Goal: Transaction & Acquisition: Purchase product/service

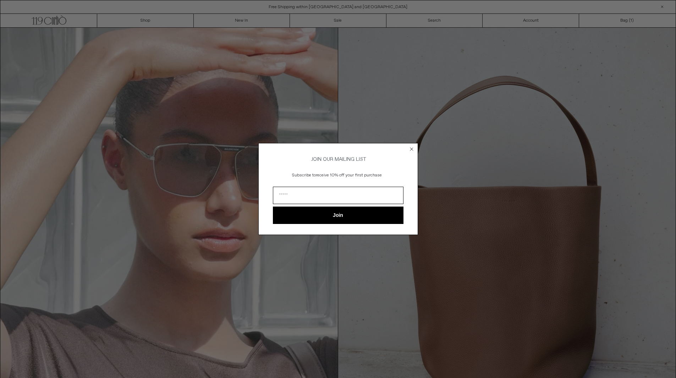
click at [412, 148] on icon "Close dialog" at bounding box center [411, 149] width 3 height 3
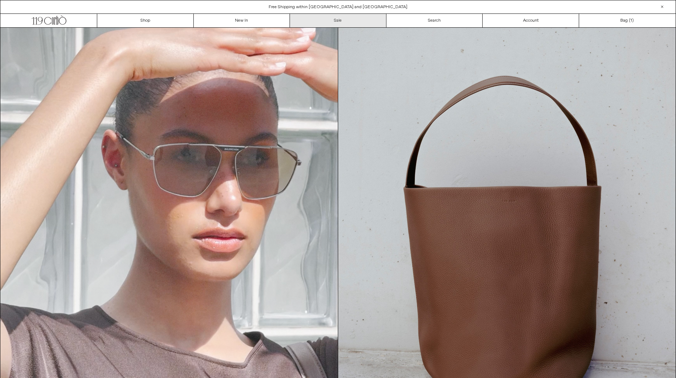
click at [335, 18] on link "Sale" at bounding box center [338, 20] width 97 height 13
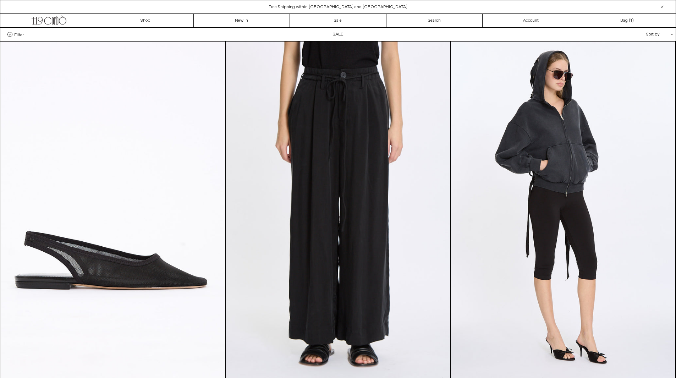
click at [17, 34] on span "Filter" at bounding box center [19, 34] width 10 height 5
click at [0, 0] on select "**********" at bounding box center [0, 0] width 0 height 0
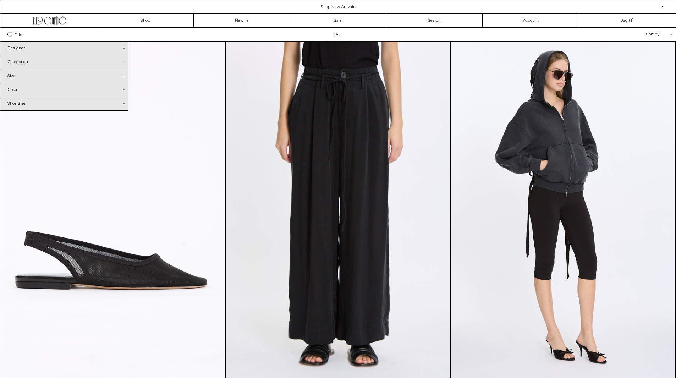
click at [37, 48] on div "Designer .cls-1{fill:#231f20}" at bounding box center [63, 48] width 127 height 13
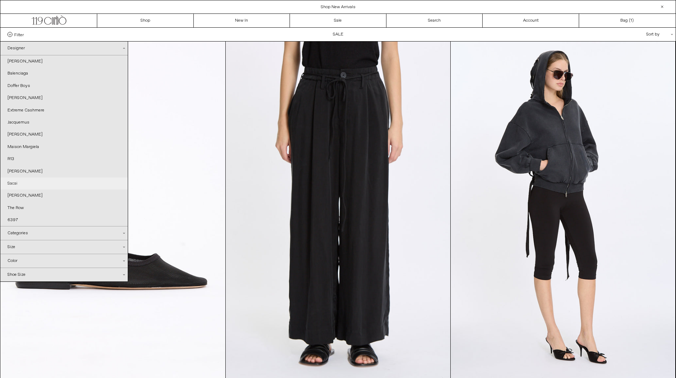
click at [21, 184] on link "Sacai" at bounding box center [63, 184] width 127 height 12
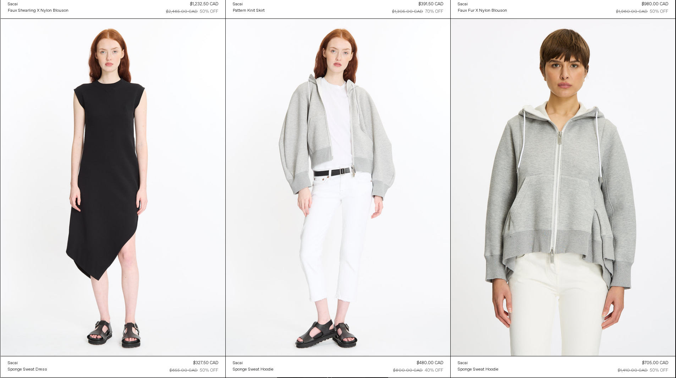
scroll to position [275, 0]
